Goal: Task Accomplishment & Management: Use online tool/utility

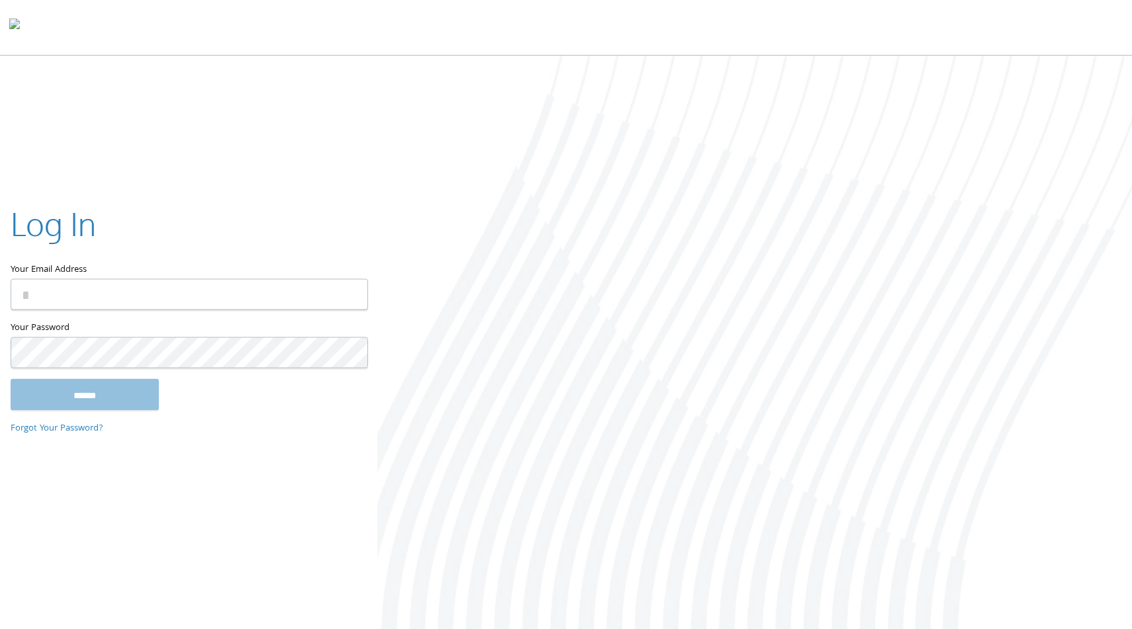
type input "**********"
click at [425, 239] on div at bounding box center [754, 344] width 755 height 576
click at [128, 395] on input "******" at bounding box center [85, 395] width 148 height 32
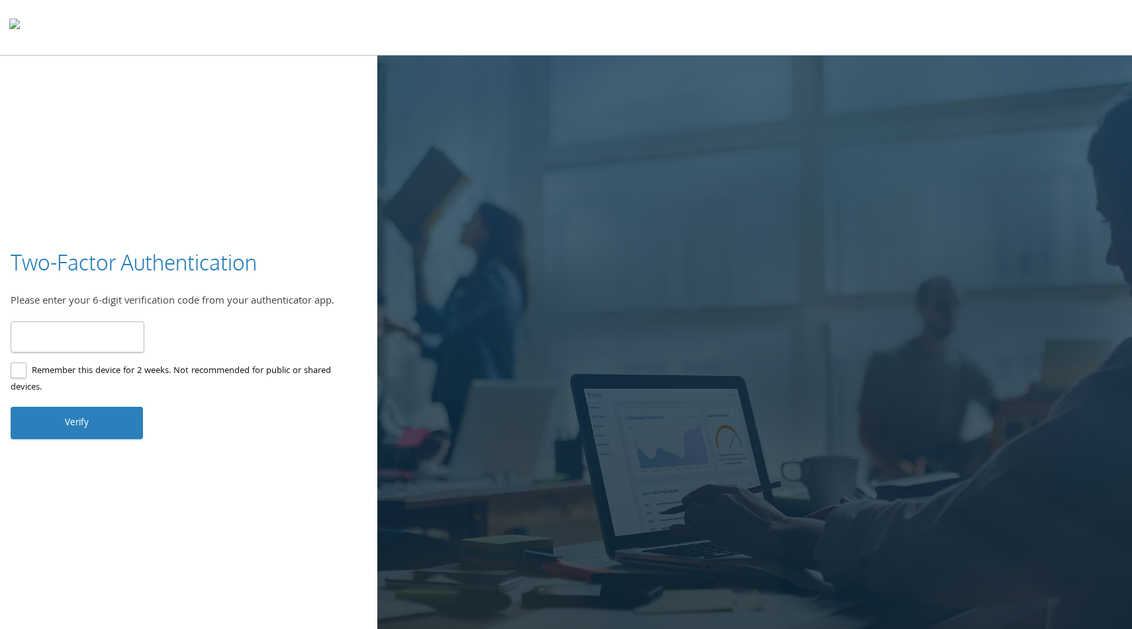
type input "******"
